Goal: Task Accomplishment & Management: Use online tool/utility

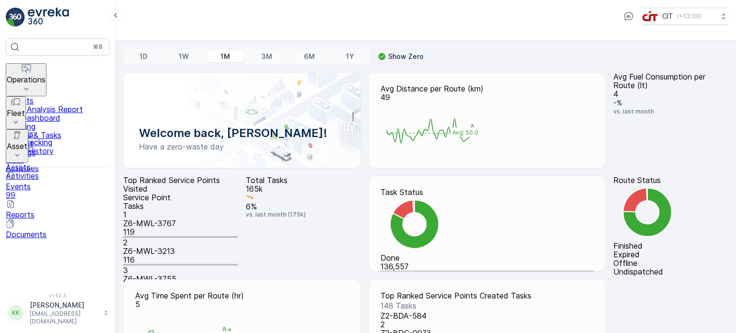
click at [21, 117] on icon at bounding box center [16, 122] width 10 height 10
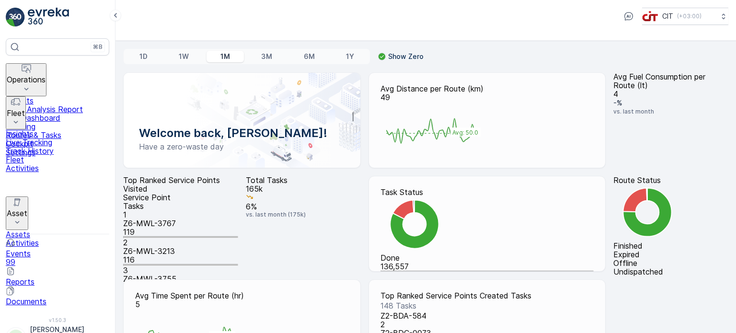
click at [69, 138] on link "Live Tracking" at bounding box center [57, 142] width 103 height 9
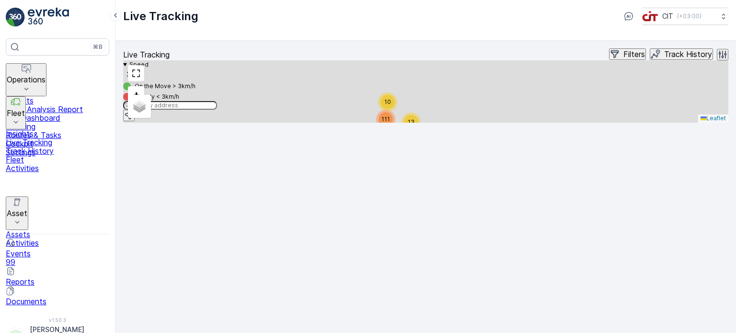
click at [623, 58] on p "Filters" at bounding box center [634, 54] width 22 height 9
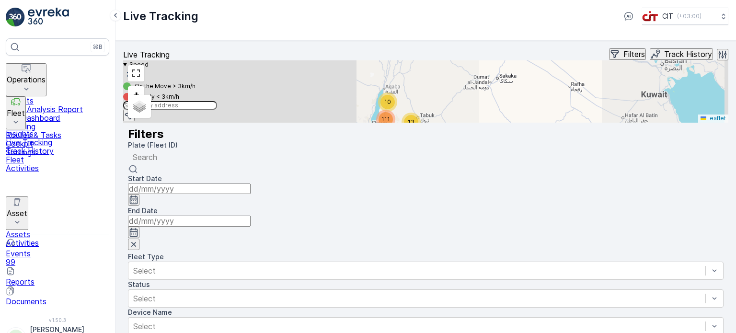
click at [570, 152] on div at bounding box center [426, 157] width 586 height 11
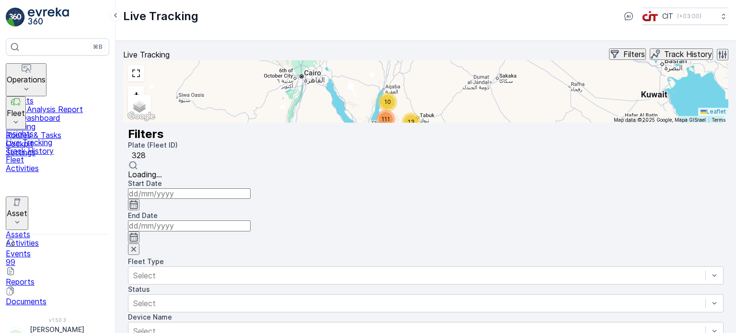
type input "3286"
click at [317, 170] on span "3286 AEB ([PERSON_NAME] SPOC Zone 06 (OCS))" at bounding box center [222, 175] width 189 height 10
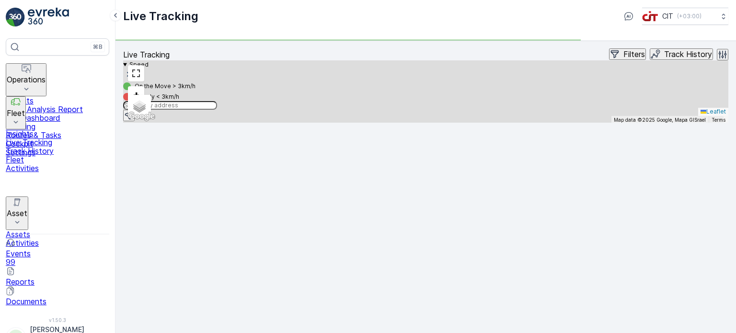
drag, startPoint x: 421, startPoint y: 149, endPoint x: 417, endPoint y: 246, distance: 97.3
click at [417, 123] on div "` 3286AEB + − Satellite Roadmap Terrain Hybrid Leaflet Keyboard shortcuts Map D…" at bounding box center [425, 91] width 605 height 62
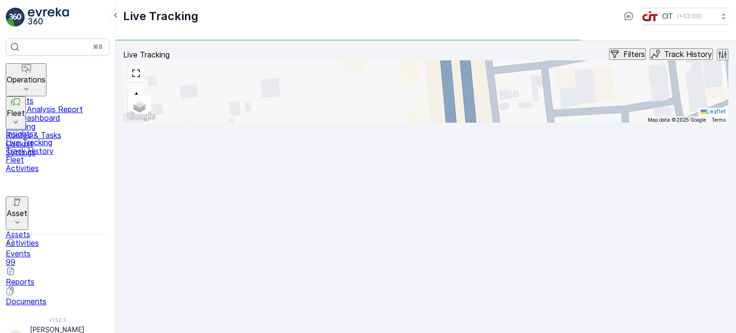
click at [322, 181] on icon at bounding box center [319, 179] width 10 height 5
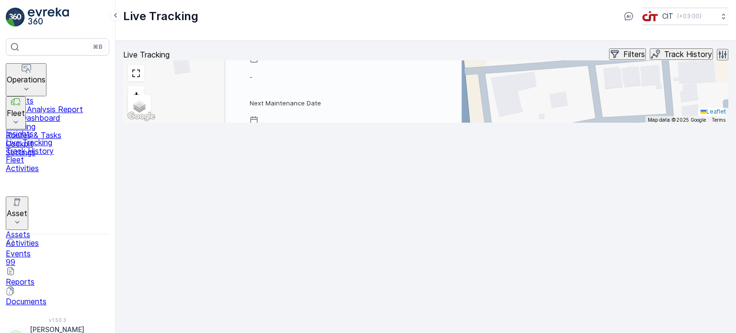
click at [623, 58] on p "Filters" at bounding box center [634, 54] width 22 height 9
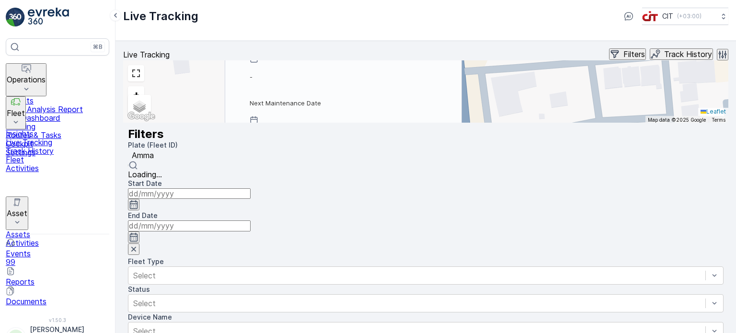
type input "Ammar"
click at [272, 170] on span "3297 AEB ([PERSON_NAME] Inspector)" at bounding box center [200, 175] width 145 height 10
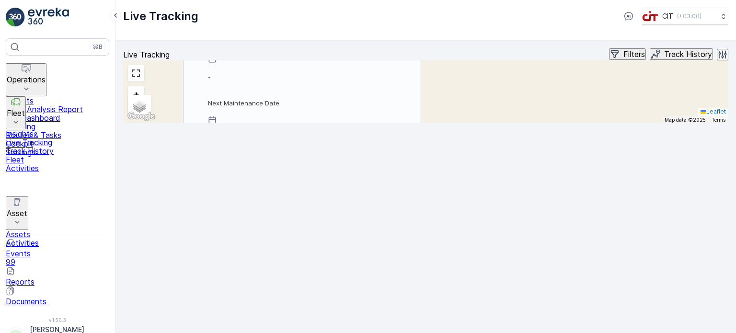
scroll to position [8, 0]
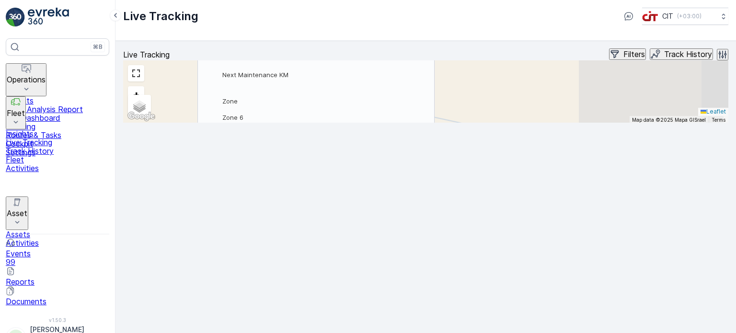
drag, startPoint x: 497, startPoint y: 286, endPoint x: 310, endPoint y: 187, distance: 211.2
click at [310, 123] on div "` 3297AEB 3286AEB Plate 3286 AEB Fleet ID [PERSON_NAME] SPOC Zone 0... Fleet Ty…" at bounding box center [425, 91] width 605 height 62
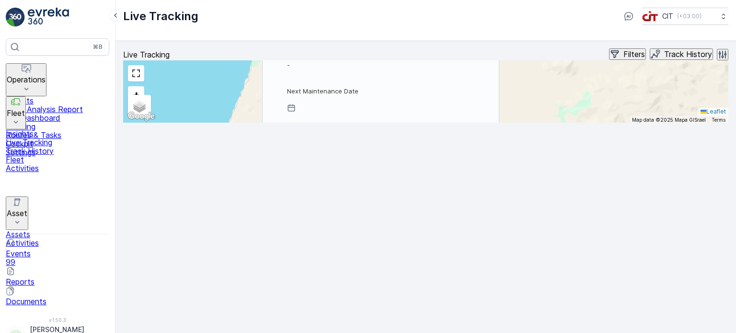
drag, startPoint x: 481, startPoint y: 242, endPoint x: 486, endPoint y: 219, distance: 23.1
click at [486, 123] on div "` 3297AEB 3286AEB Plate 3286 AEB Fleet ID [PERSON_NAME] SPOC Zone 0... Fleet Ty…" at bounding box center [425, 91] width 605 height 62
